Goal: Book appointment/travel/reservation

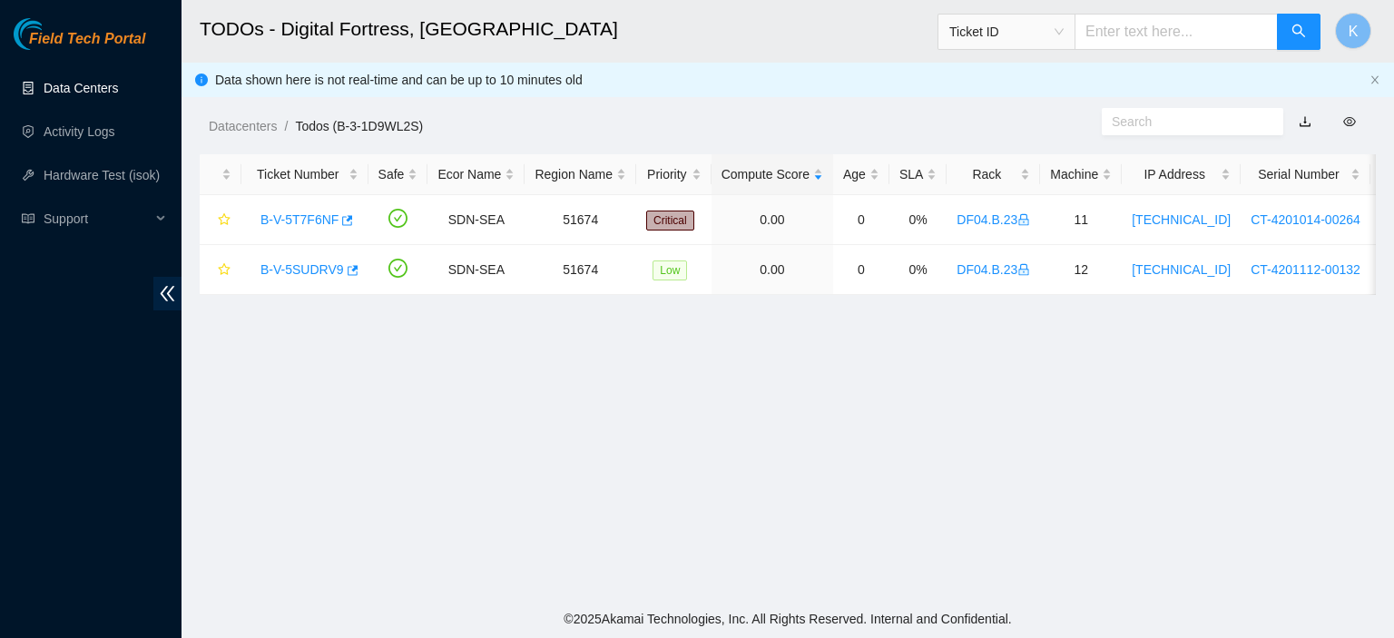
click at [80, 83] on link "Data Centers" at bounding box center [81, 88] width 74 height 15
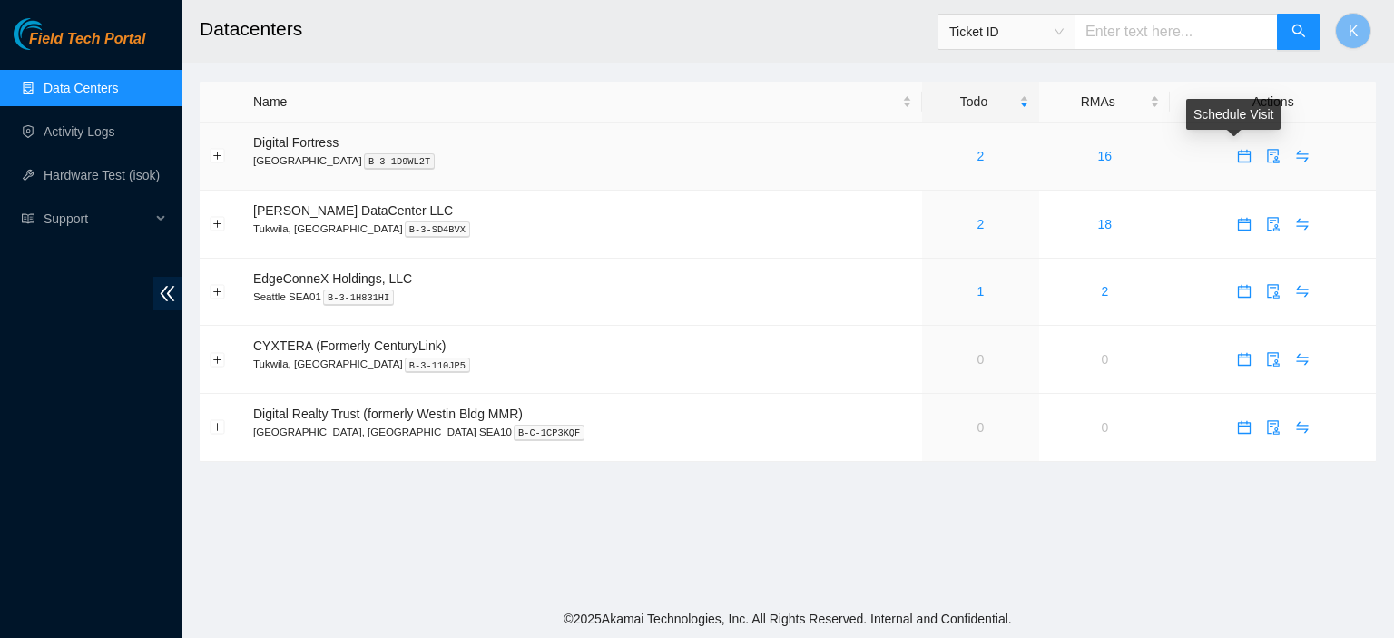
click at [1238, 154] on icon "calendar" at bounding box center [1244, 156] width 13 height 13
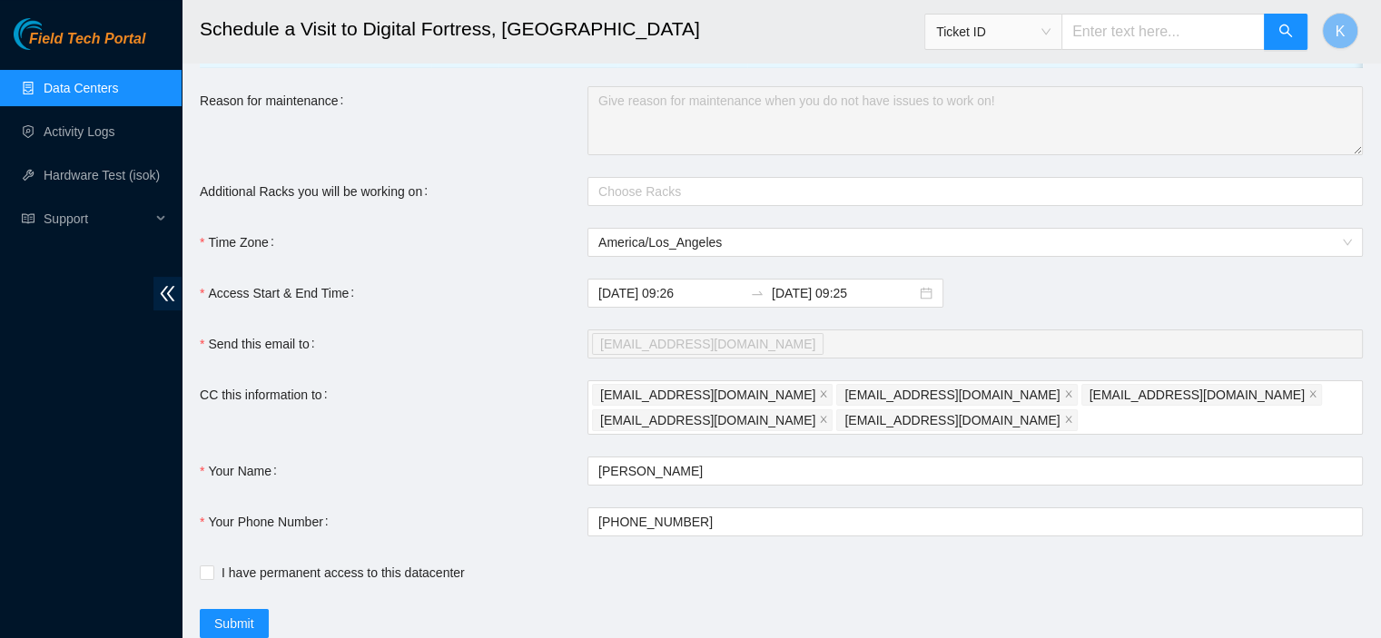
scroll to position [247, 0]
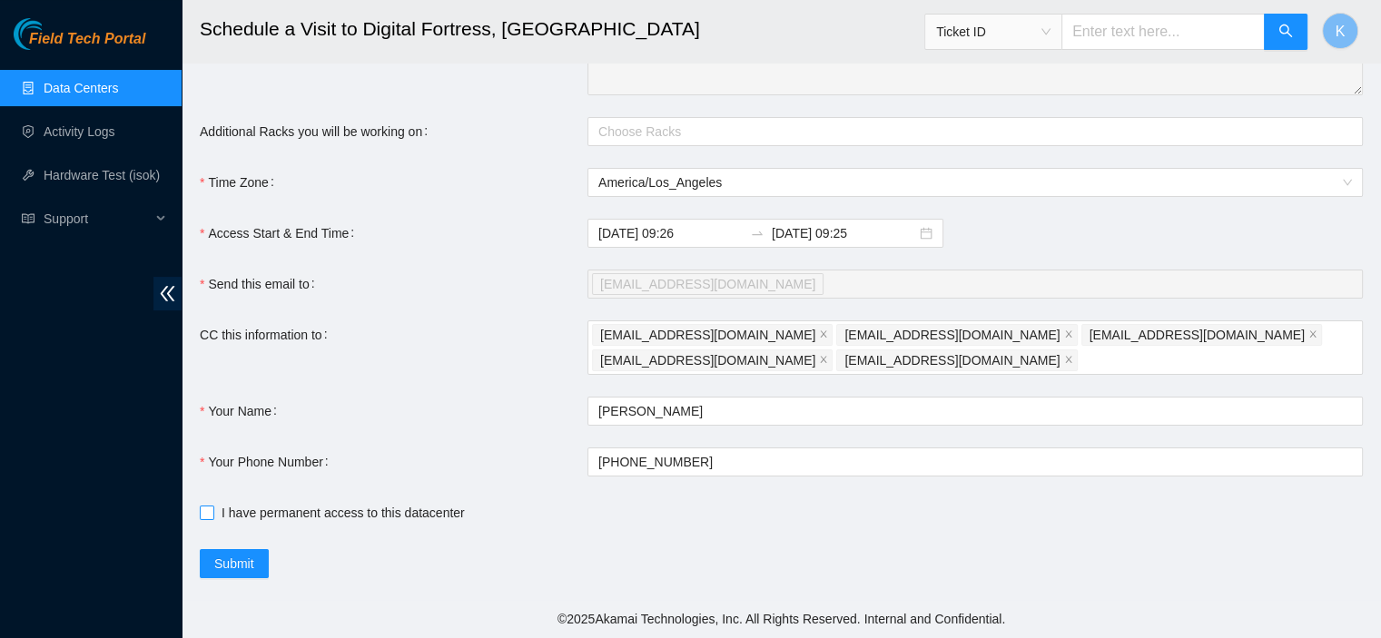
click at [205, 513] on input "I have permanent access to this datacenter" at bounding box center [206, 512] width 13 height 13
checkbox input "true"
click at [838, 234] on input "[DATE] 09:25" at bounding box center [844, 233] width 144 height 20
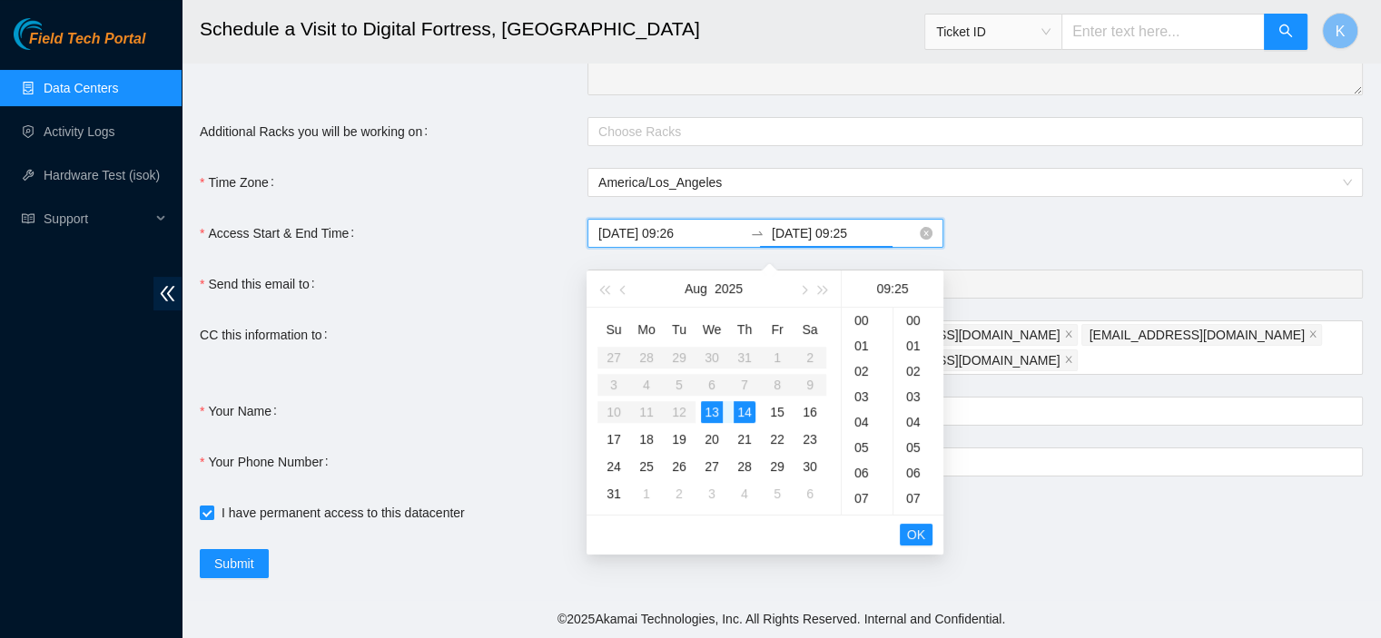
scroll to position [635, 0]
click at [866, 460] on div "15" at bounding box center [866, 472] width 51 height 25
click at [906, 308] on div "00" at bounding box center [918, 320] width 50 height 25
type input "[DATE] 15:00"
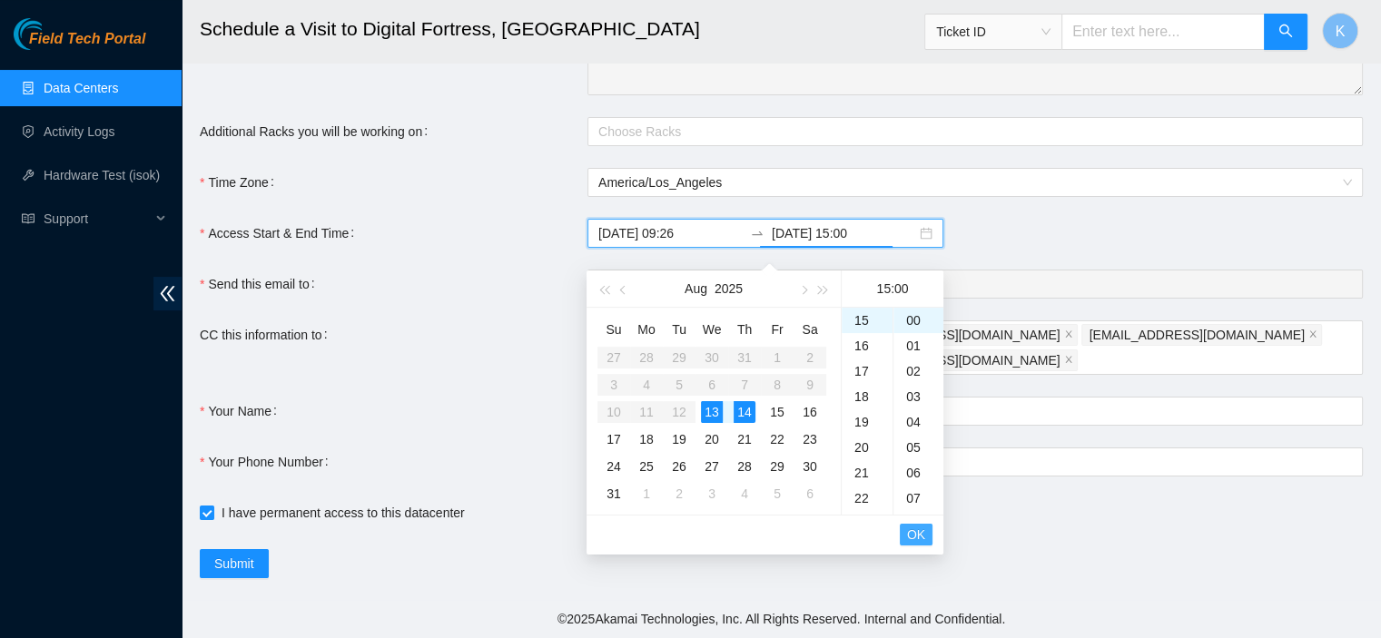
click at [911, 525] on span "OK" at bounding box center [916, 535] width 18 height 20
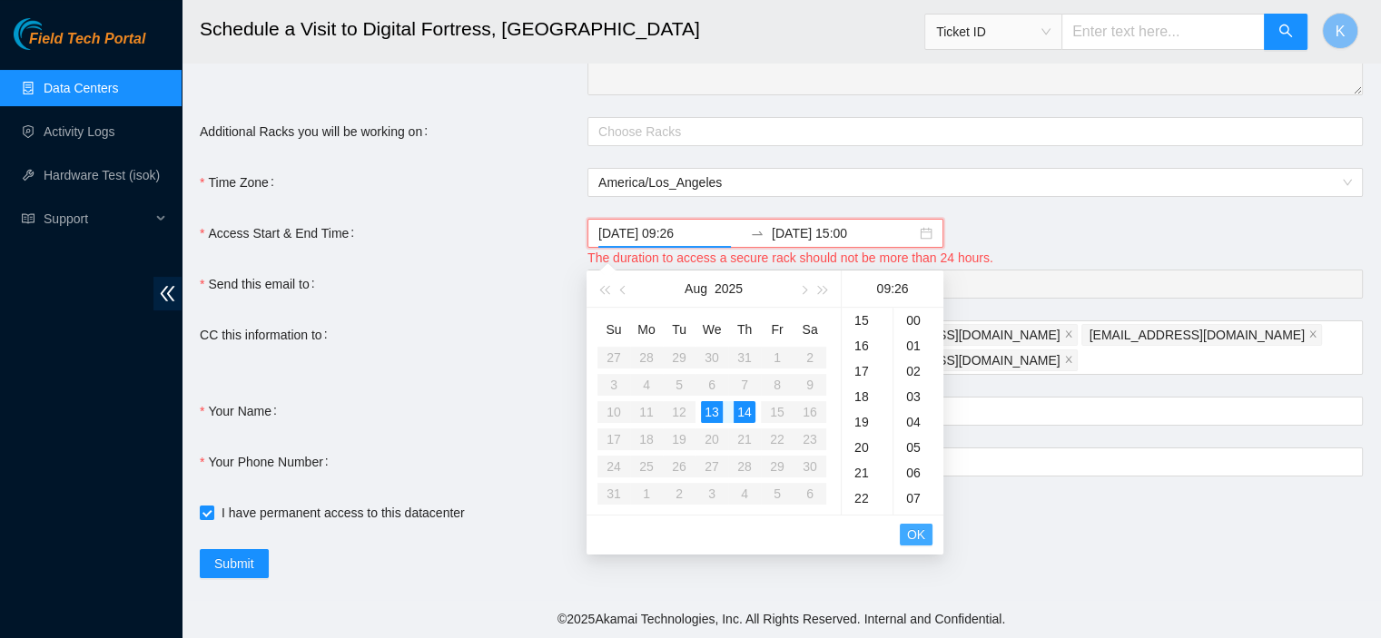
scroll to position [661, 0]
click at [705, 401] on div "13" at bounding box center [712, 412] width 22 height 22
type input "[DATE] 09:26"
click at [712, 401] on div "13" at bounding box center [712, 412] width 22 height 22
click at [796, 231] on input "[DATE] 15:00" at bounding box center [844, 233] width 144 height 20
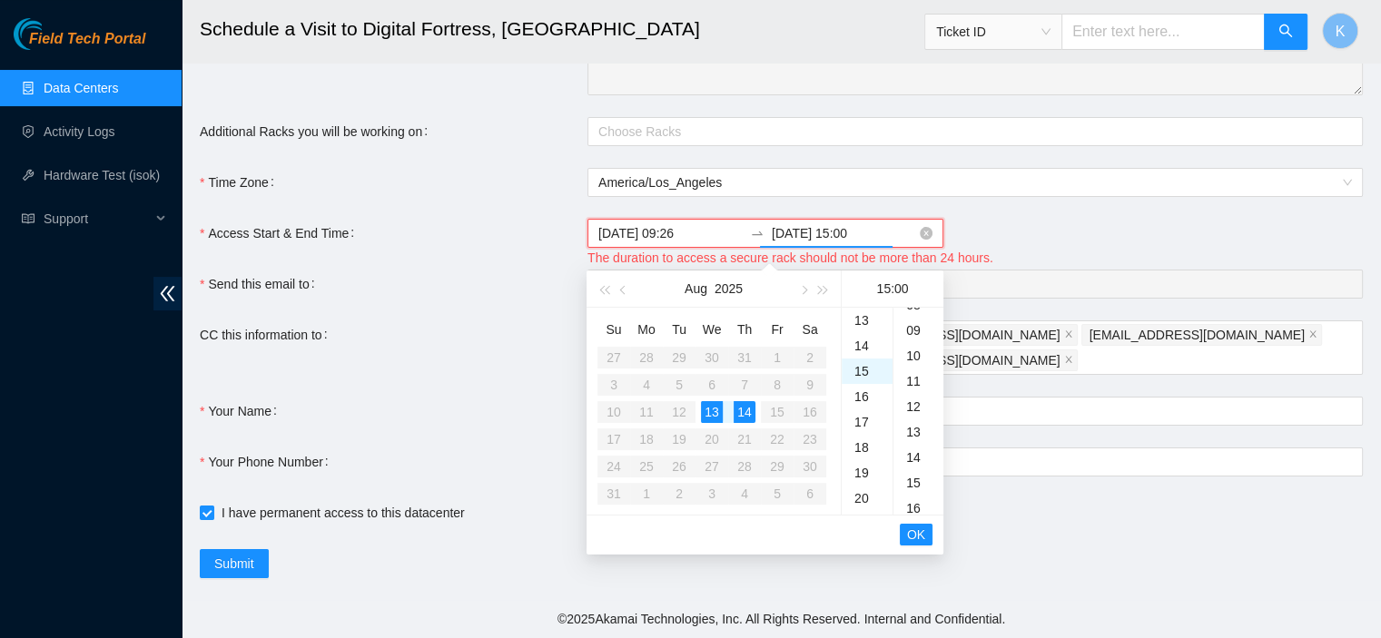
scroll to position [0, 0]
type input "[DATE] 15:00"
click at [713, 402] on div "13" at bounding box center [712, 412] width 22 height 22
click at [924, 525] on span "OK" at bounding box center [916, 535] width 18 height 20
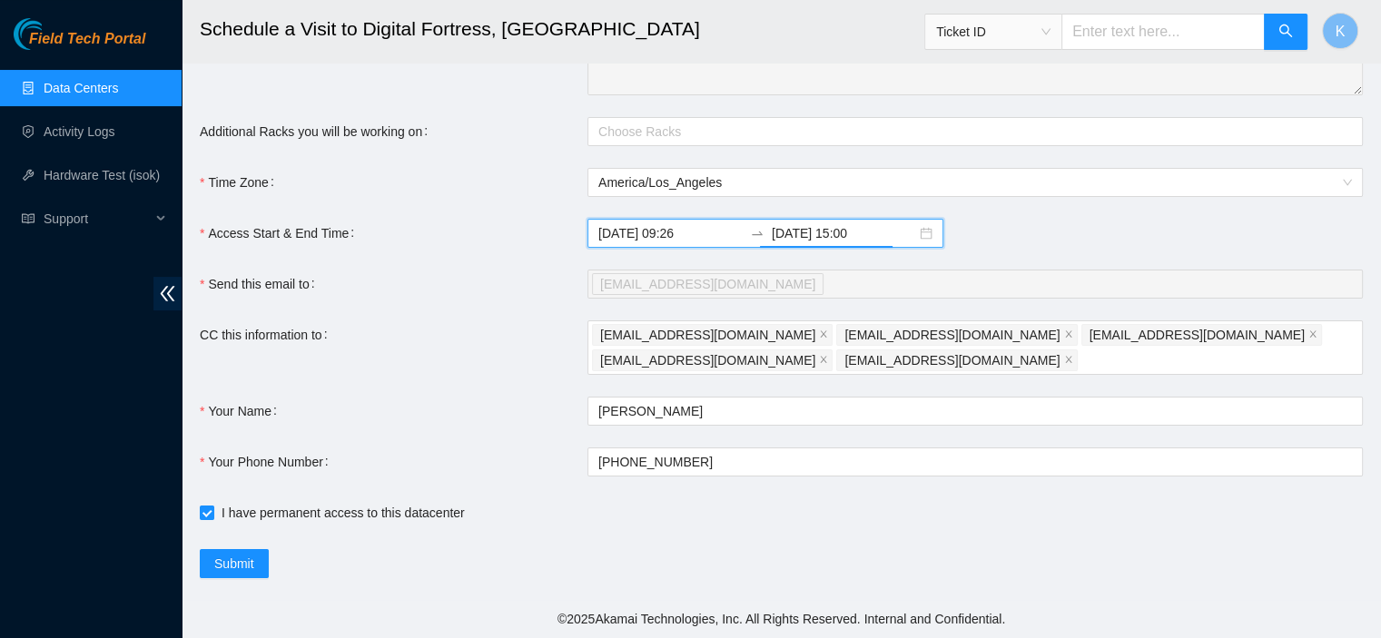
scroll to position [247, 0]
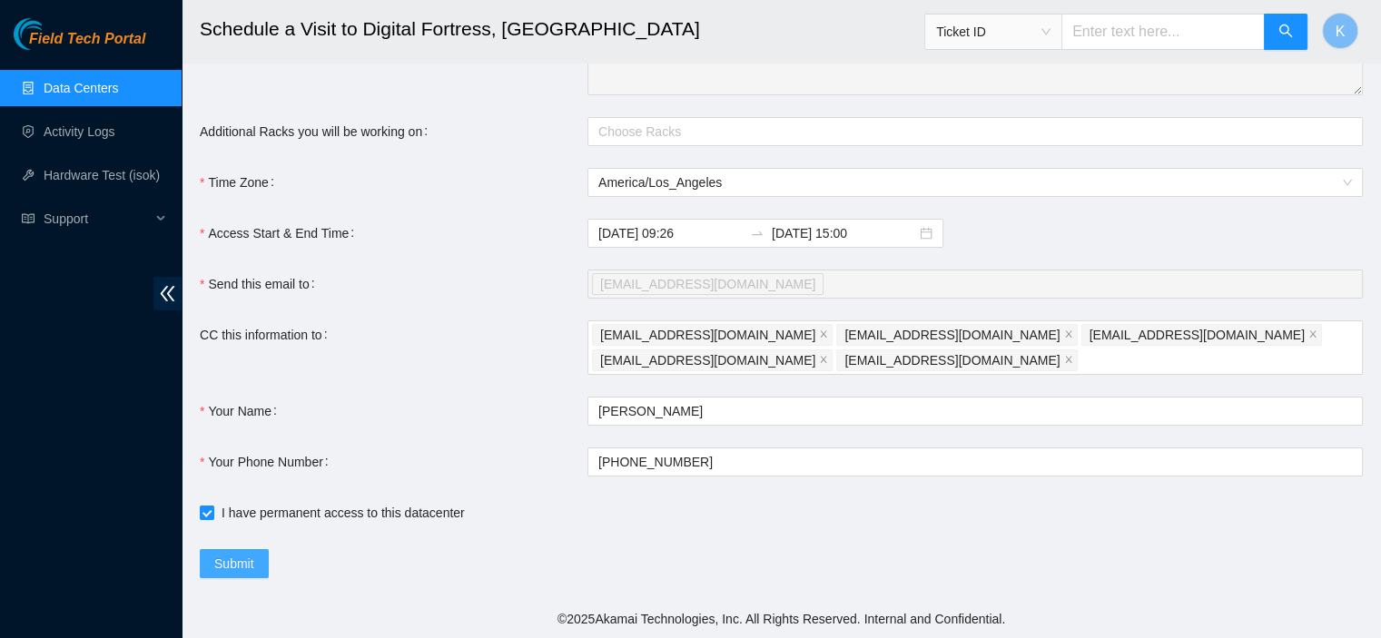
click at [232, 568] on span "Submit" at bounding box center [234, 564] width 40 height 20
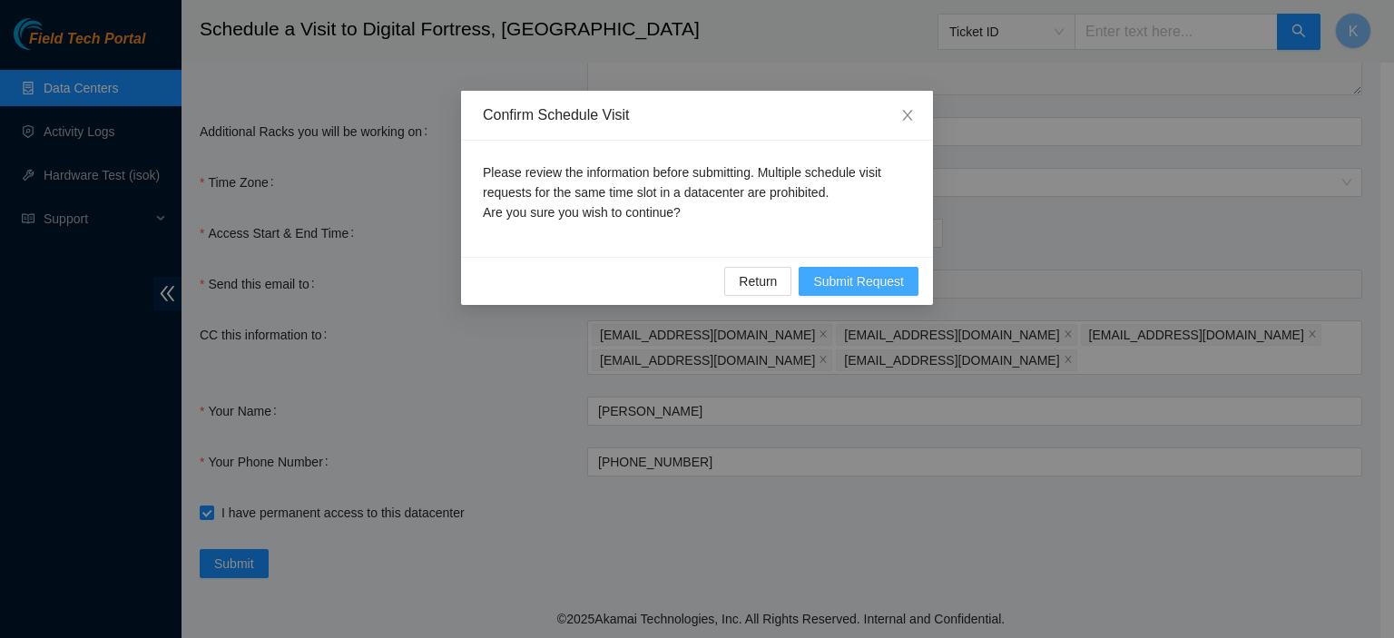
click at [842, 280] on span "Submit Request" at bounding box center [858, 281] width 91 height 20
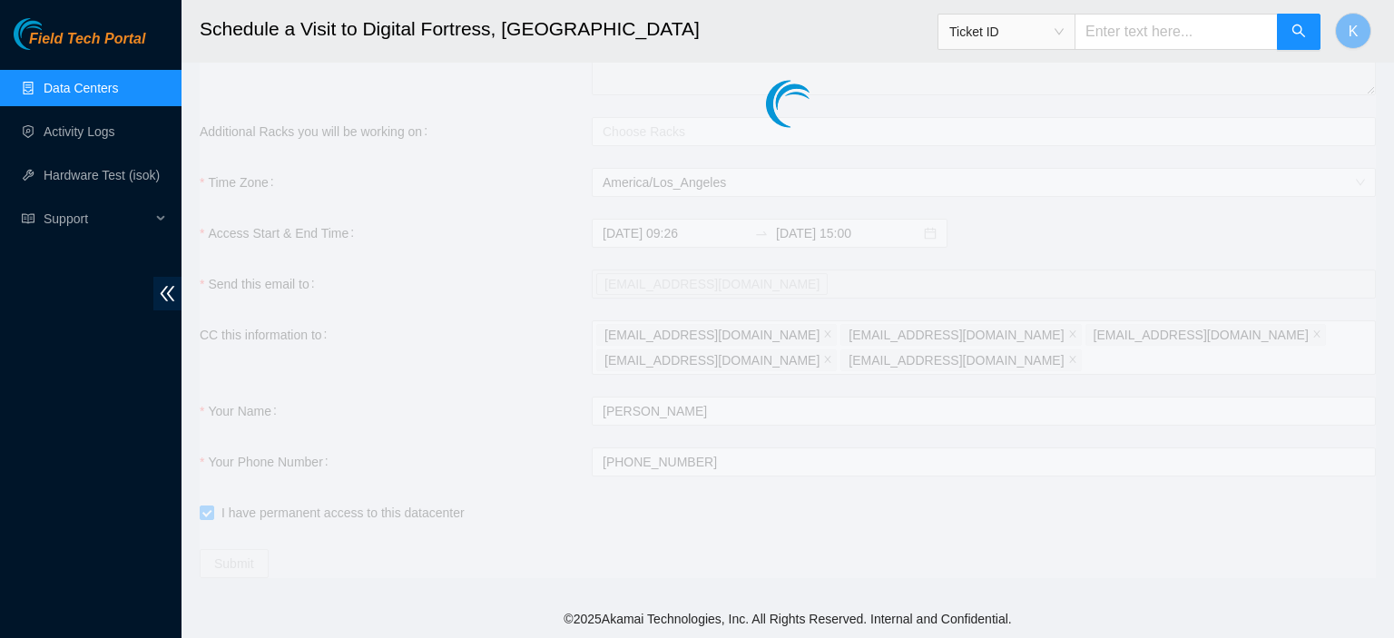
type input "[DATE] 09:27"
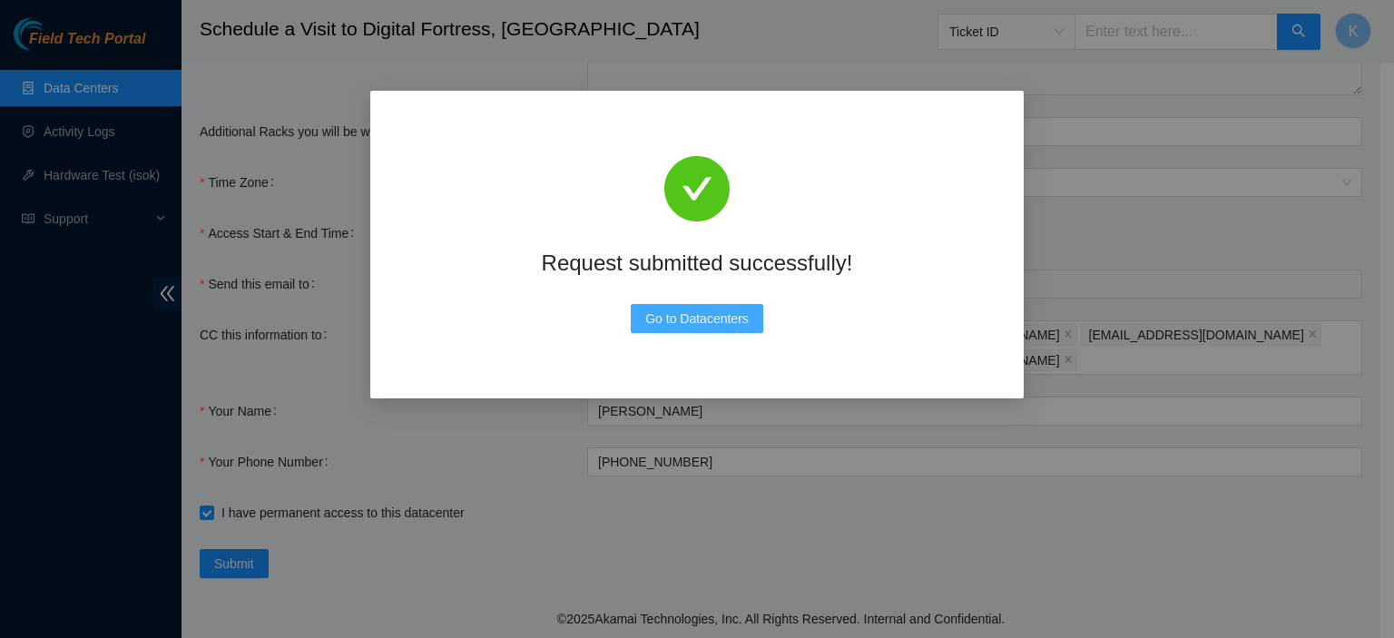
click at [701, 319] on span "Go to Datacenters" at bounding box center [696, 319] width 103 height 20
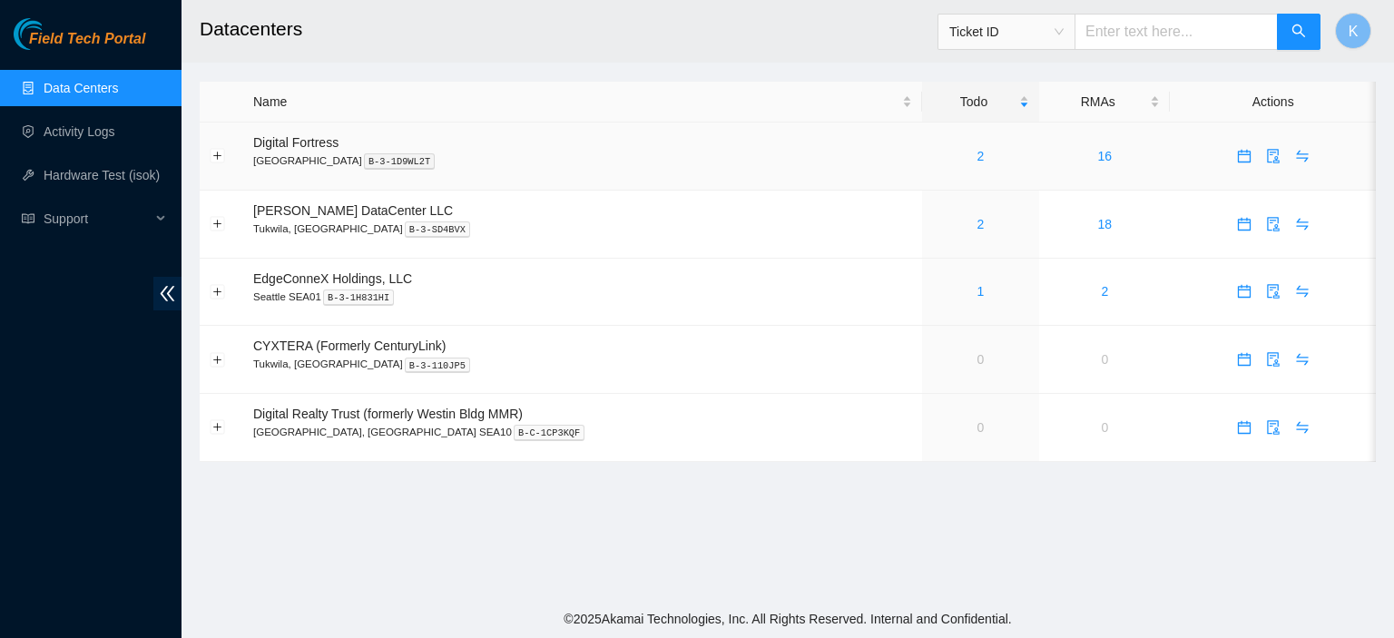
click at [945, 154] on div "2" at bounding box center [980, 156] width 97 height 20
